Goal: Task Accomplishment & Management: Use online tool/utility

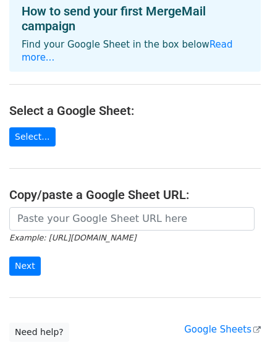
scroll to position [70, 0]
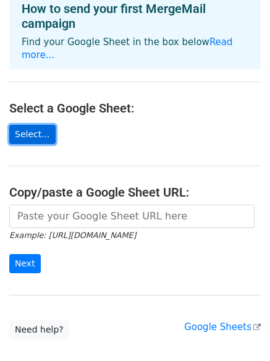
click at [35, 125] on link "Select..." at bounding box center [32, 134] width 46 height 19
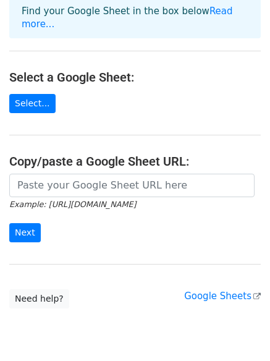
scroll to position [105, 0]
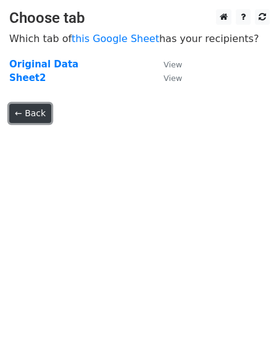
click at [41, 116] on link "← Back" at bounding box center [30, 113] width 42 height 19
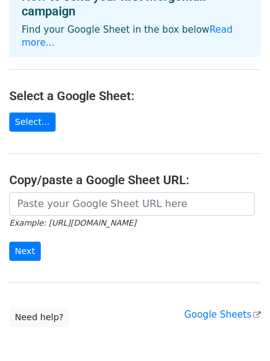
scroll to position [82, 0]
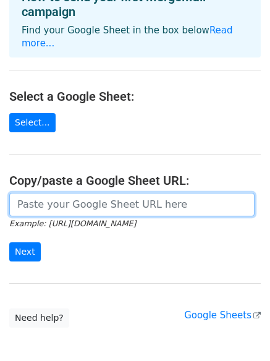
click at [72, 195] on input "url" at bounding box center [131, 204] width 245 height 23
paste input "https://docs.google.com/spreadsheets/d/1_Sj4BO9sa7DXMx4jHCHbJFe8Yox6cPMuI1UpebN…"
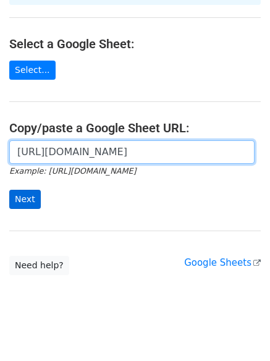
type input "https://docs.google.com/spreadsheets/d/1_Sj4BO9sa7DXMx4jHCHbJFe8Yox6cPMuI1UpebN…"
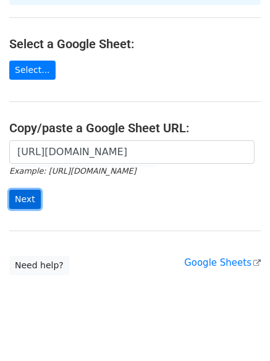
scroll to position [0, 0]
click at [14, 190] on input "Next" at bounding box center [25, 199] width 32 height 19
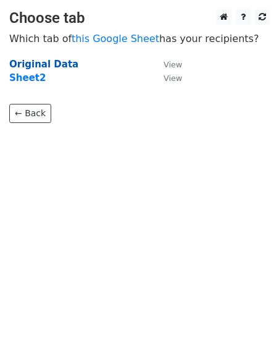
click at [38, 69] on strong "Original Data" at bounding box center [43, 64] width 69 height 11
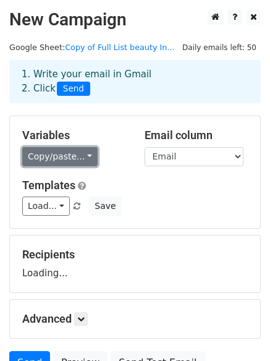
click at [74, 151] on link "Copy/paste..." at bounding box center [59, 156] width 75 height 19
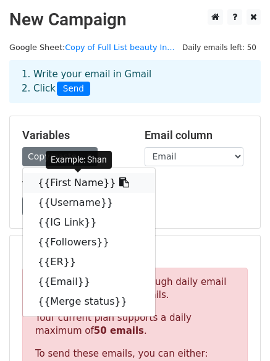
click at [73, 182] on link "{{First Name}}" at bounding box center [89, 183] width 132 height 20
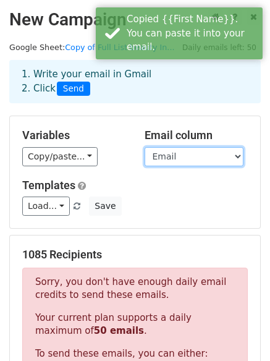
click at [185, 154] on select "First Name Username IG Link Followers ER Email Merge status" at bounding box center [194, 156] width 99 height 19
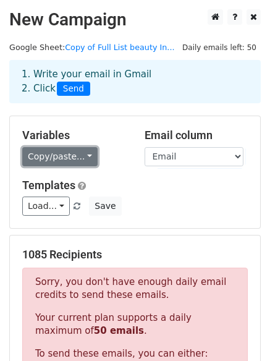
click at [77, 155] on link "Copy/paste..." at bounding box center [59, 156] width 75 height 19
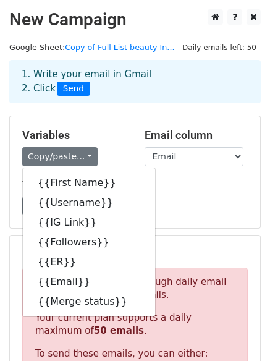
click at [171, 196] on div "Templates Load... No templates saved Save" at bounding box center [135, 198] width 244 height 38
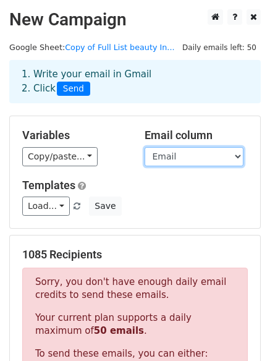
click at [192, 156] on select "First Name Username IG Link Followers ER Email Merge status" at bounding box center [194, 156] width 99 height 19
click at [145, 147] on select "First Name Username IG Link Followers ER Email Merge status" at bounding box center [194, 156] width 99 height 19
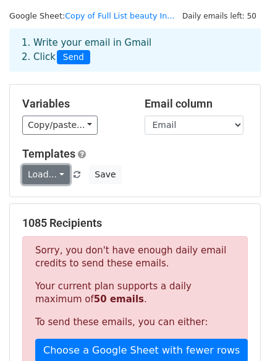
click at [54, 175] on link "Load..." at bounding box center [46, 174] width 48 height 19
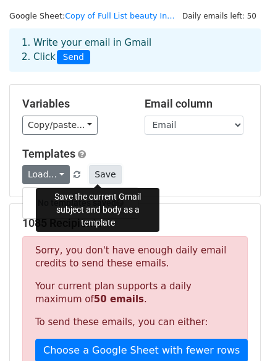
click at [93, 179] on button "Save" at bounding box center [105, 174] width 32 height 19
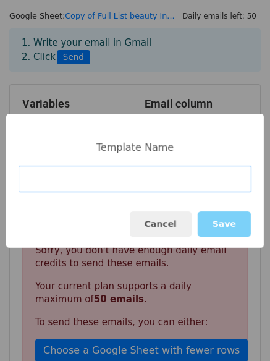
click at [110, 171] on input at bounding box center [135, 179] width 233 height 27
paste input "Collaboration with FaceCam – Exciting Instagram Campaign 🚀"
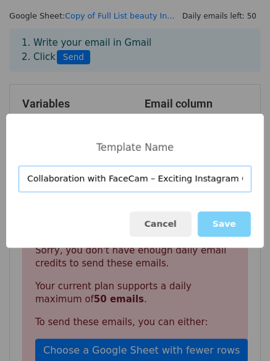
scroll to position [0, 25]
type input "Collaboration with FaceCam – Exciting Instagram Campaign 🚀"
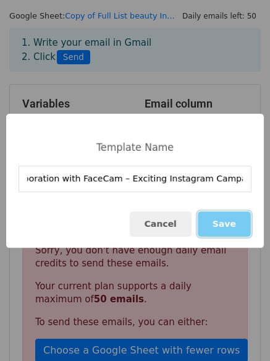
scroll to position [0, 0]
click at [234, 228] on button "Save" at bounding box center [224, 223] width 53 height 25
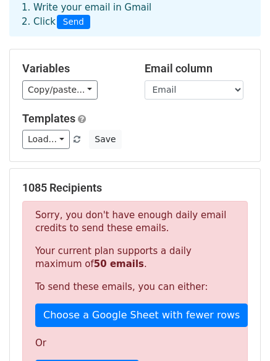
scroll to position [67, 0]
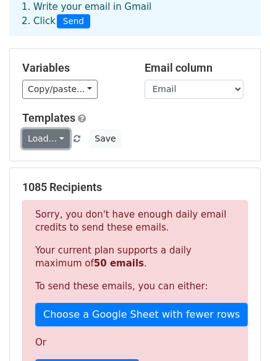
click at [53, 144] on link "Load..." at bounding box center [46, 138] width 48 height 19
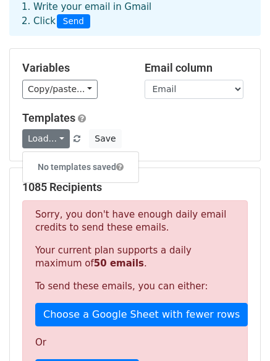
click at [167, 147] on div "Load... No templates saved Save" at bounding box center [135, 138] width 244 height 19
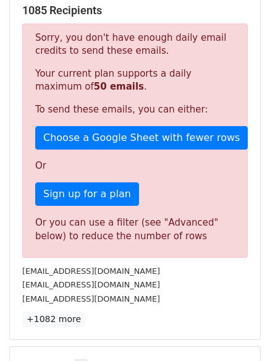
scroll to position [245, 0]
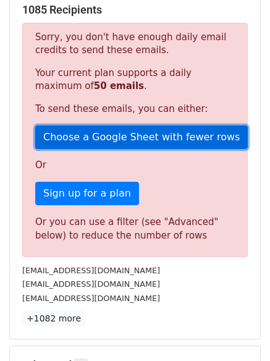
click at [129, 141] on link "Choose a Google Sheet with fewer rows" at bounding box center [141, 137] width 213 height 23
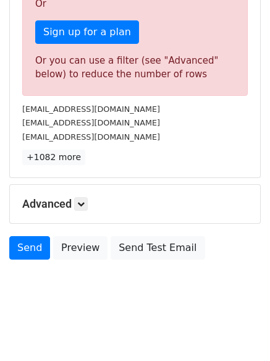
scroll to position [410, 0]
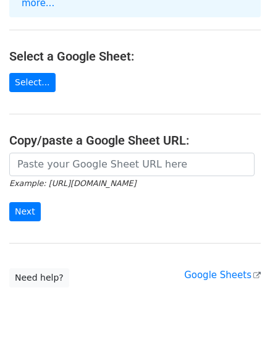
scroll to position [134, 0]
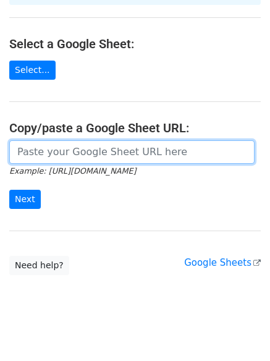
click at [80, 140] on input "url" at bounding box center [131, 151] width 245 height 23
paste input "https://docs.google.com/spreadsheets/d/1hmmtq5GtoiDn6f3MqHiTlGS_TQhzTobXIhDBXuY…"
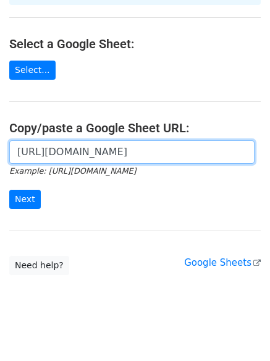
scroll to position [0, 269]
type input "https://docs.google.com/spreadsheets/d/1hmmtq5GtoiDn6f3MqHiTlGS_TQhzTobXIhDBXuY…"
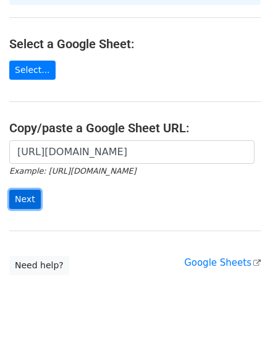
scroll to position [0, 0]
click at [37, 190] on input "Next" at bounding box center [25, 199] width 32 height 19
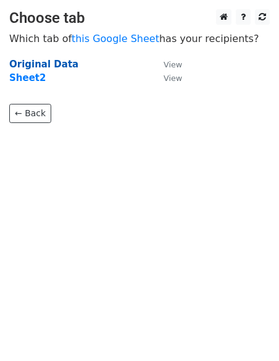
click at [59, 66] on strong "Original Data" at bounding box center [43, 64] width 69 height 11
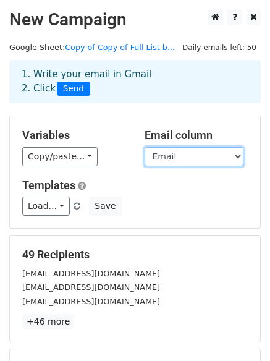
click at [167, 163] on select "First Name Username IG Link Followers ER Email Merge status" at bounding box center [194, 156] width 99 height 19
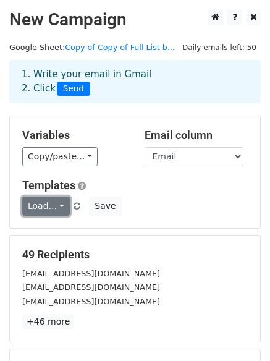
click at [51, 204] on link "Load..." at bounding box center [46, 206] width 48 height 19
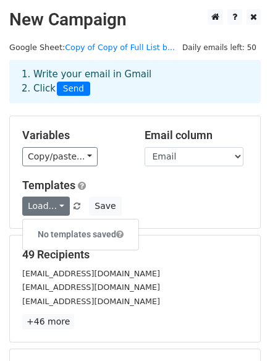
click at [184, 215] on div "Load... No templates saved Save" at bounding box center [135, 206] width 244 height 19
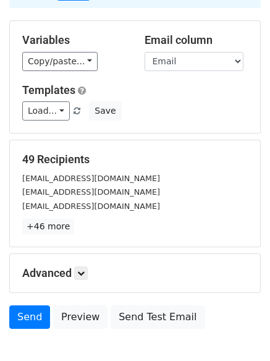
scroll to position [98, 0]
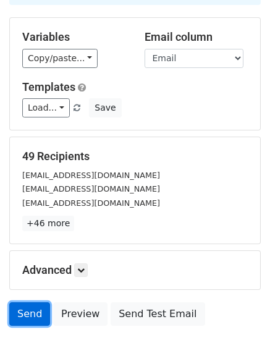
click at [33, 319] on link "Send" at bounding box center [29, 313] width 41 height 23
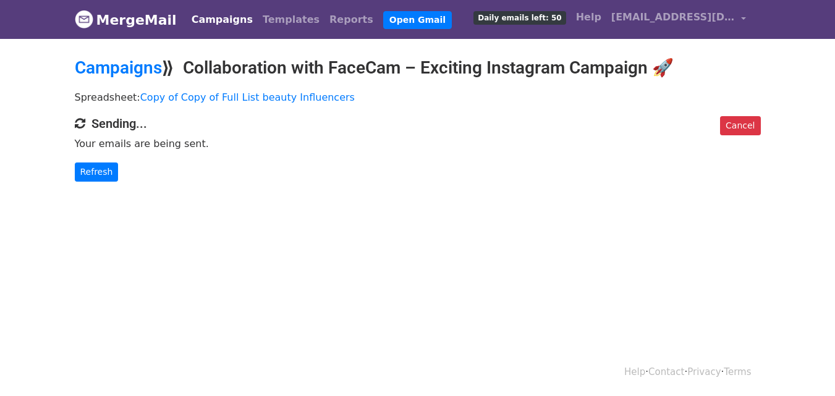
scroll to position [2, 0]
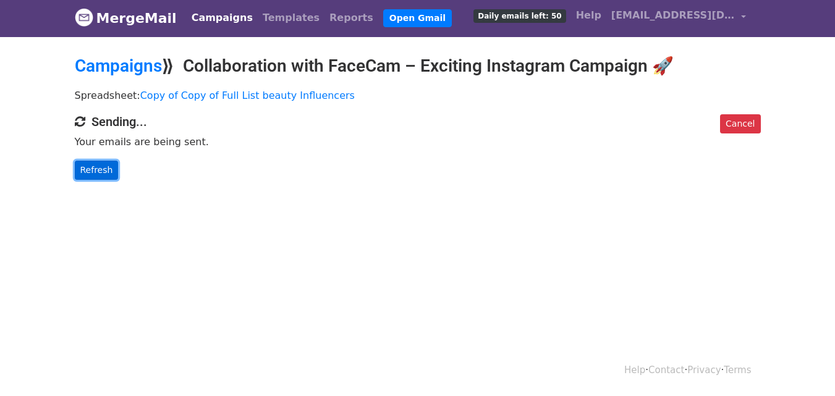
click at [98, 171] on link "Refresh" at bounding box center [97, 170] width 44 height 19
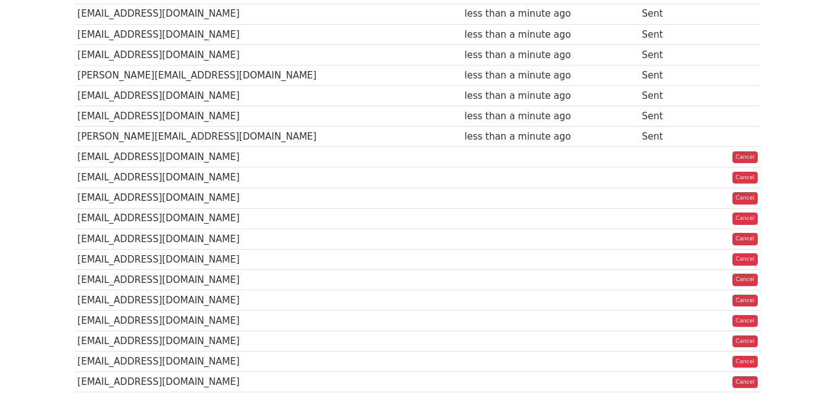
scroll to position [204, 0]
click at [409, 215] on td "[EMAIL_ADDRESS][DOMAIN_NAME]" at bounding box center [268, 219] width 387 height 20
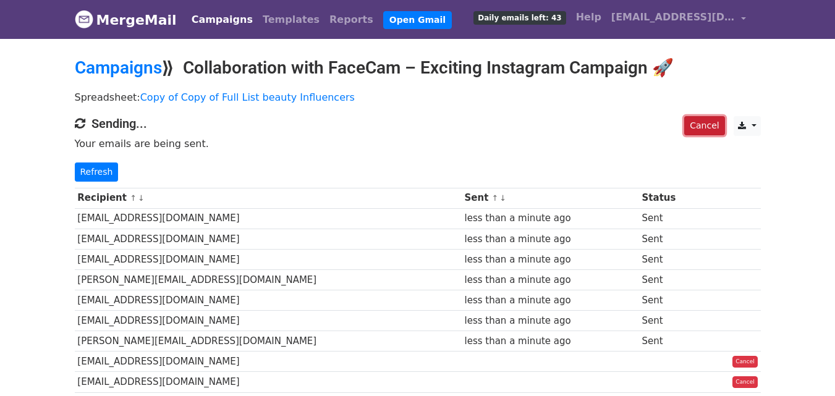
click at [717, 127] on link "Cancel" at bounding box center [704, 125] width 40 height 19
